Goal: Information Seeking & Learning: Learn about a topic

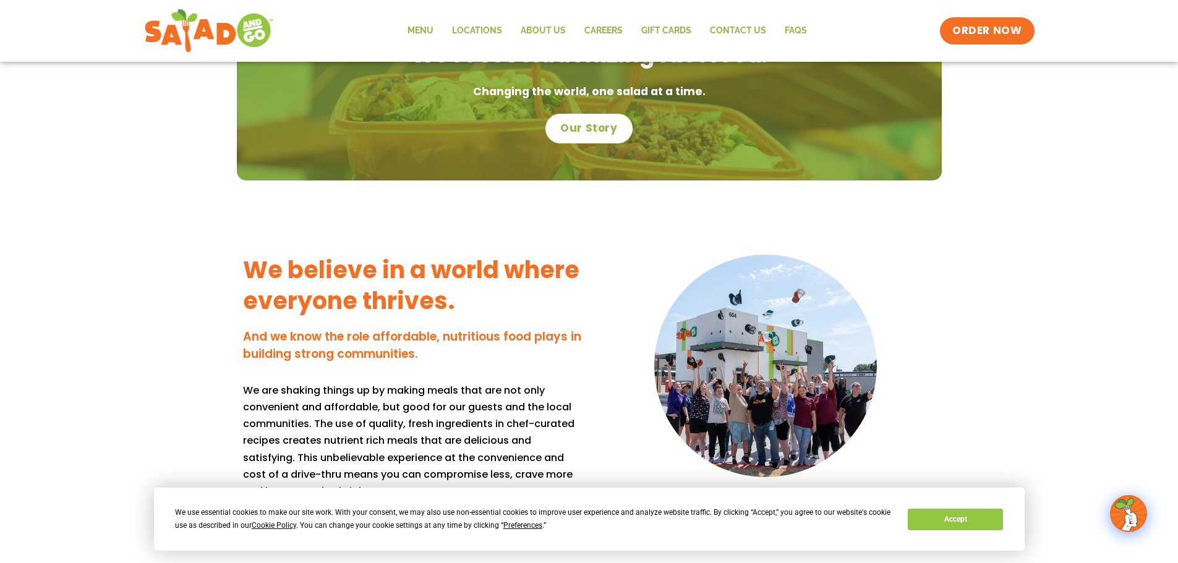
scroll to position [1051, 0]
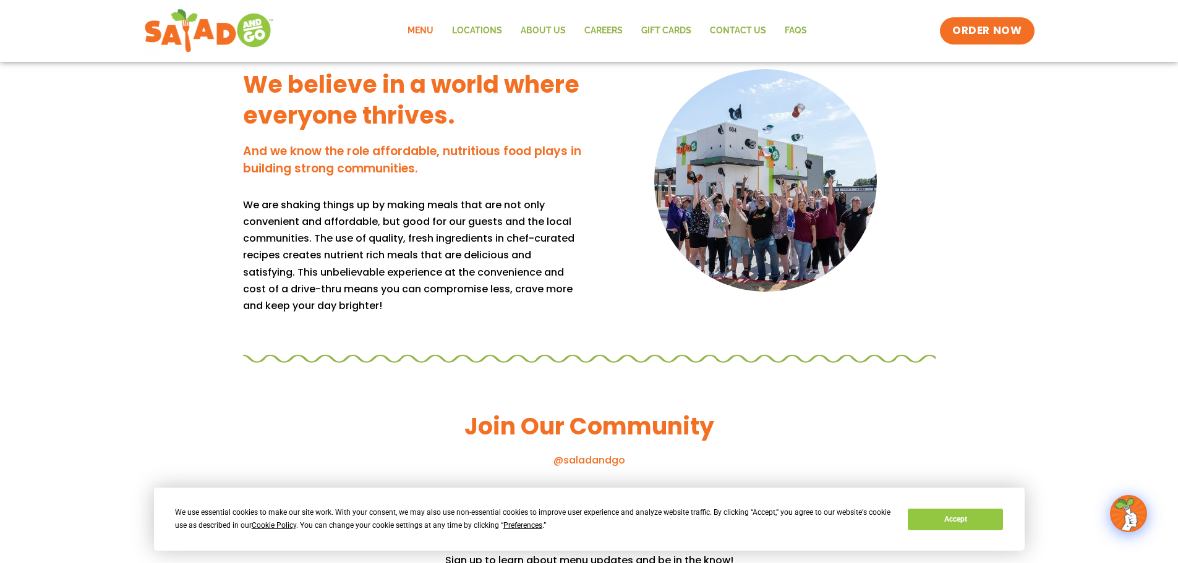
click at [421, 27] on link "Menu" at bounding box center [420, 31] width 45 height 28
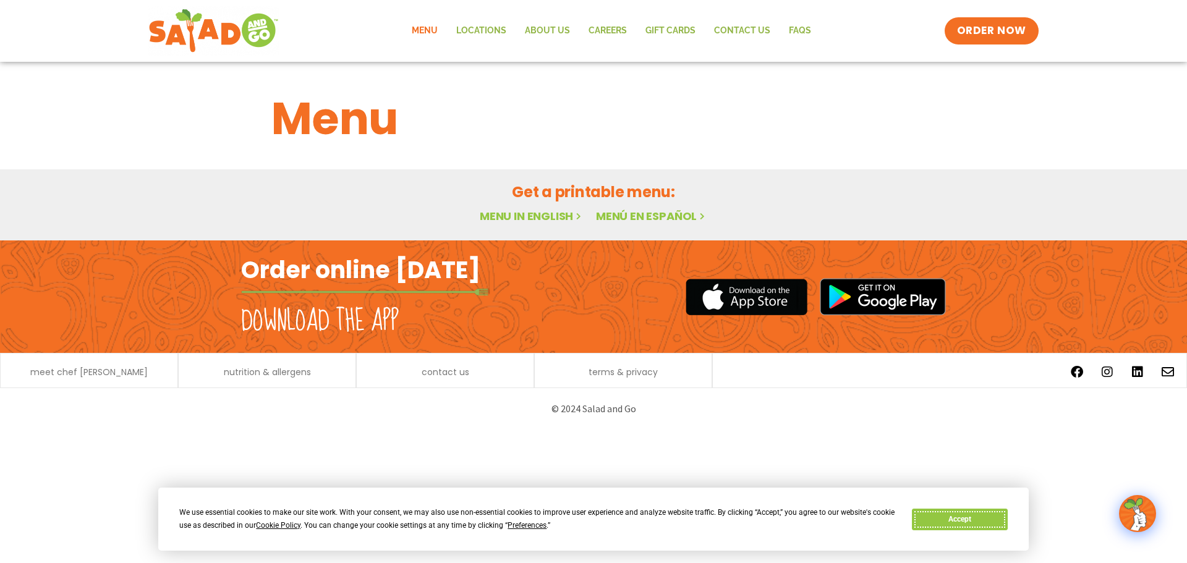
click at [986, 519] on button "Accept" at bounding box center [959, 520] width 95 height 22
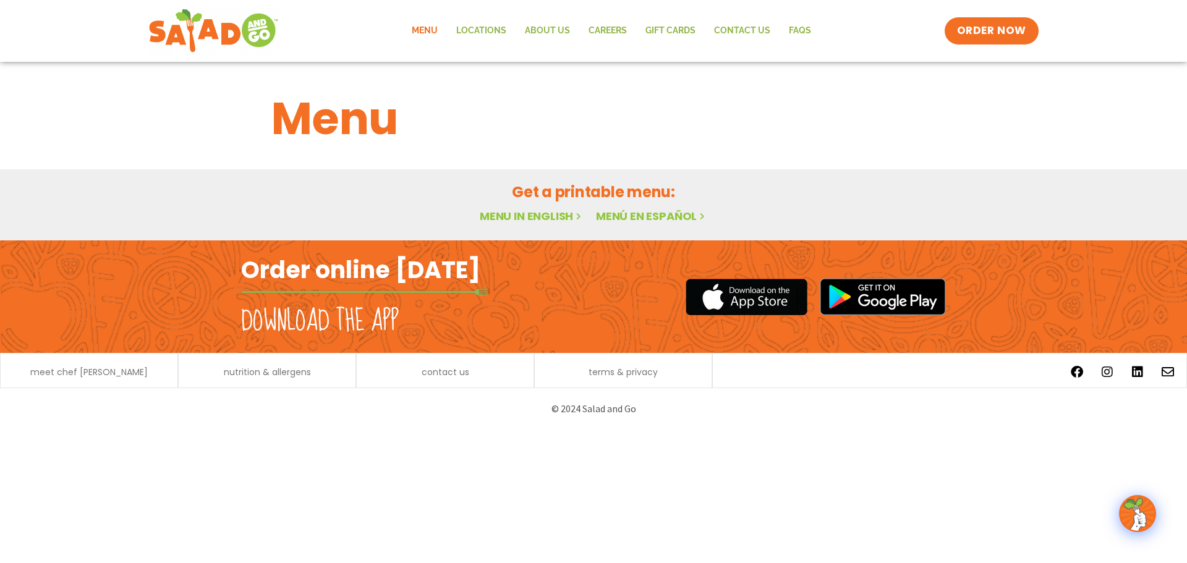
click at [557, 211] on link "Menu in English" at bounding box center [532, 215] width 104 height 15
click at [680, 164] on div "Menu Featured Menu Featured Menu Salads Salads Wraps Wraps Soup Soup Breakfast …" at bounding box center [593, 151] width 1187 height 179
click at [654, 207] on div "Get a printable menu: Menu in English Menú en español" at bounding box center [594, 203] width 674 height 45
click at [596, 215] on link "Menú en español" at bounding box center [651, 215] width 111 height 15
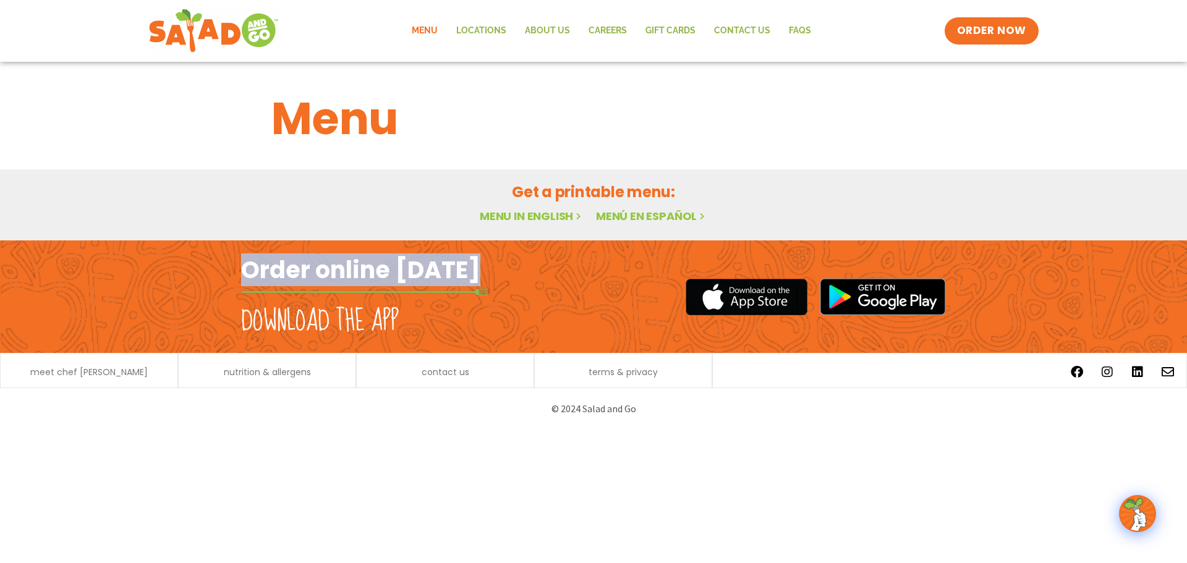
drag, startPoint x: 228, startPoint y: 291, endPoint x: 459, endPoint y: 255, distance: 234.0
click at [67, 250] on div "Order online today Download the app" at bounding box center [593, 297] width 1187 height 113
click at [706, 297] on img at bounding box center [747, 297] width 122 height 40
click at [988, 40] on link "ORDER NOW" at bounding box center [992, 31] width 104 height 30
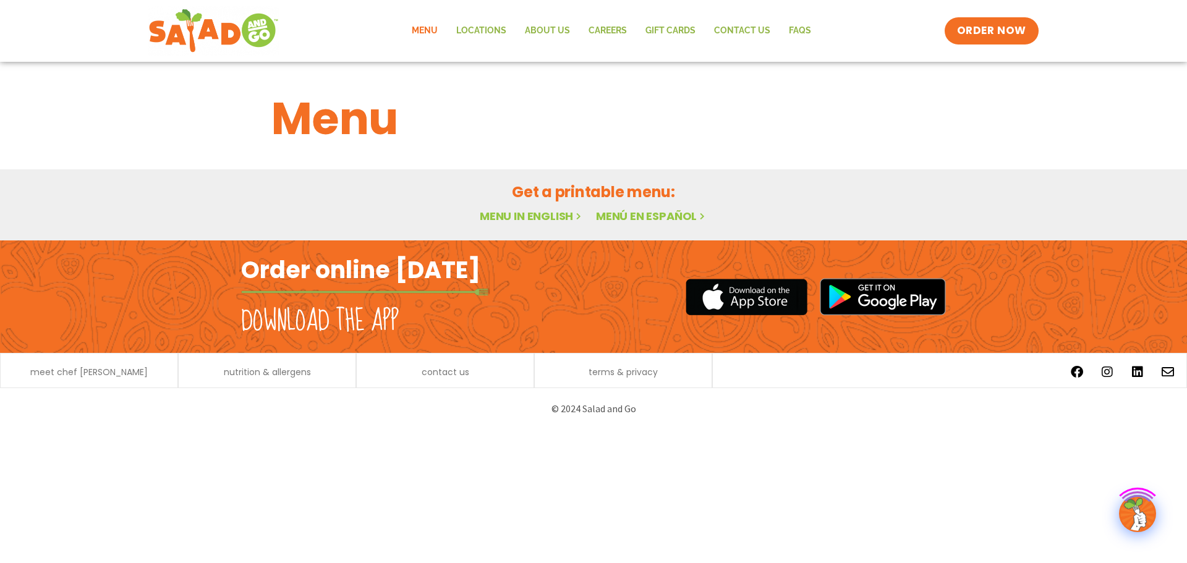
drag, startPoint x: 0, startPoint y: 0, endPoint x: 570, endPoint y: 216, distance: 609.0
click at [570, 216] on link "Menu in English" at bounding box center [532, 215] width 104 height 15
drag, startPoint x: 0, startPoint y: 0, endPoint x: 570, endPoint y: 216, distance: 609.0
click at [570, 216] on link "Menu in English" at bounding box center [532, 215] width 104 height 15
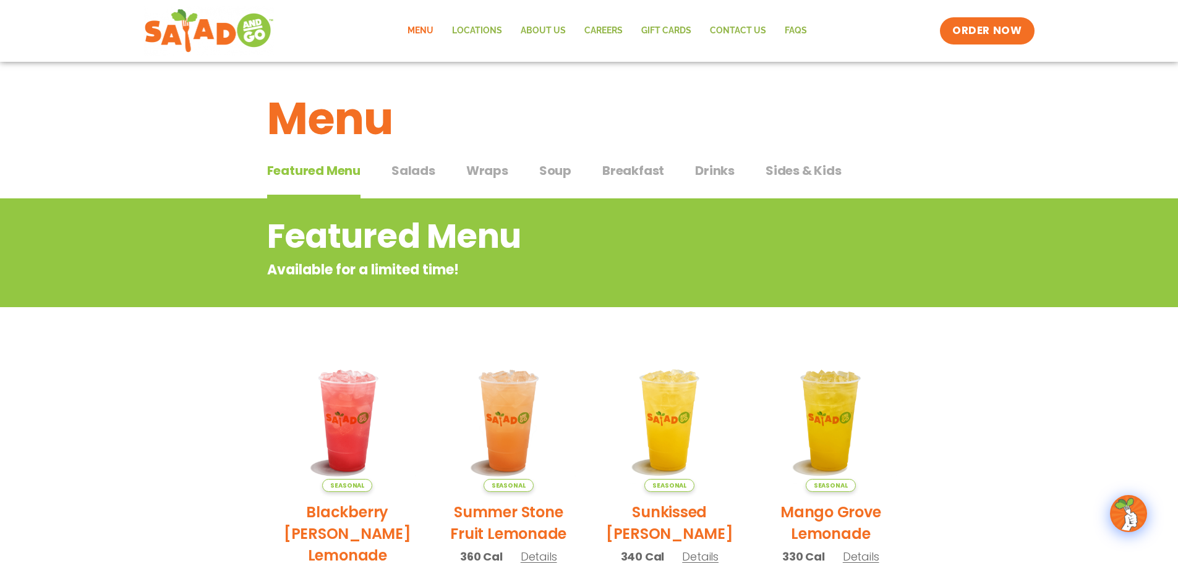
click at [417, 182] on button "Salads Salads" at bounding box center [413, 180] width 44 height 38
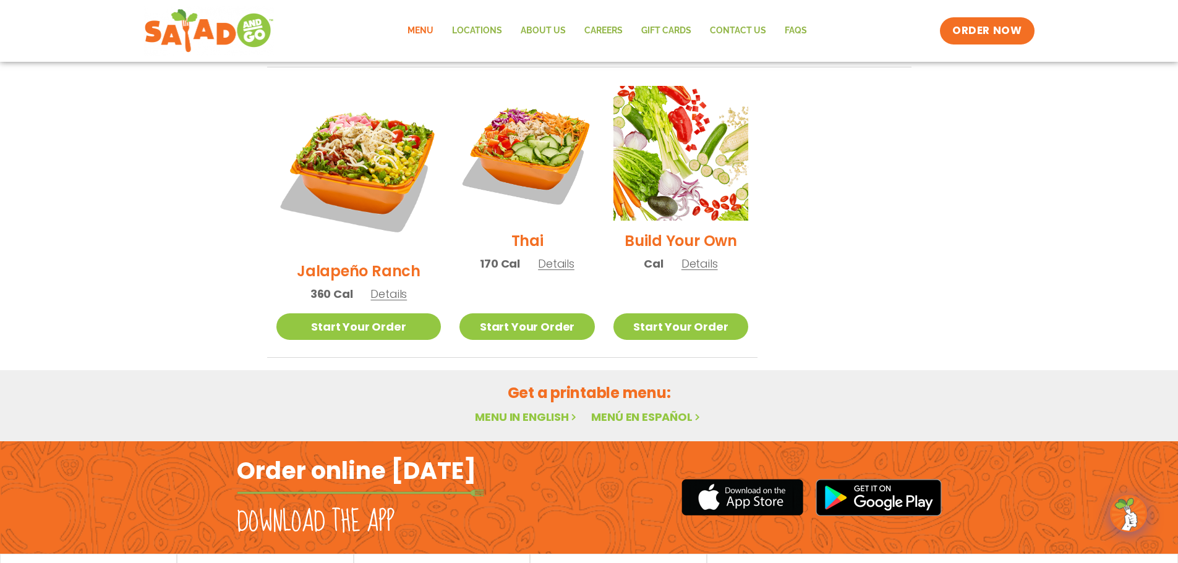
scroll to position [618, 0]
